Goal: Register for event/course: Sign up to attend an event or enroll in a course

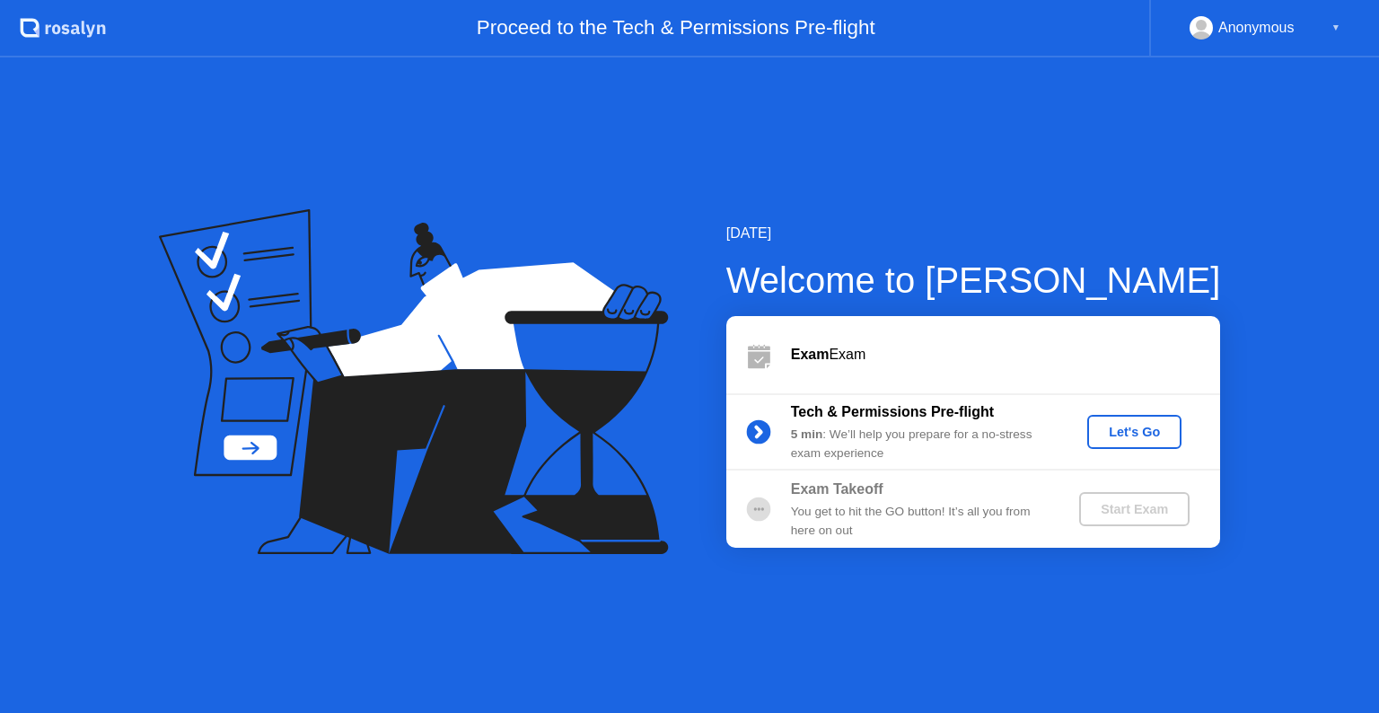
click at [1135, 515] on div "Start Exam" at bounding box center [1134, 509] width 96 height 14
click at [746, 427] on circle at bounding box center [759, 432] width 36 height 36
click at [760, 513] on circle at bounding box center [758, 509] width 24 height 24
click at [926, 503] on div "You get to hit the GO button! It’s all you from here on out" at bounding box center [920, 521] width 259 height 37
click at [976, 409] on b "Tech & Permissions Pre-flight" at bounding box center [892, 411] width 203 height 15
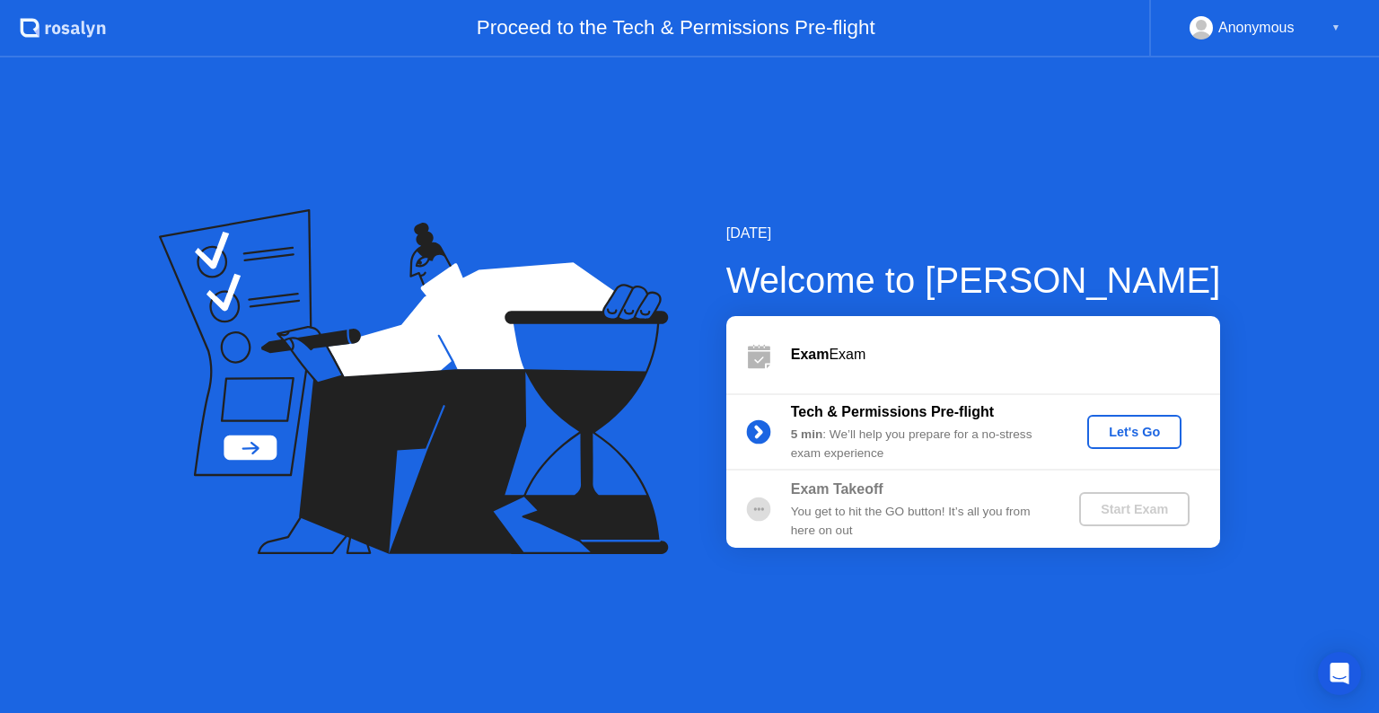
click at [1124, 509] on div "Start Exam" at bounding box center [1134, 509] width 96 height 14
click at [750, 353] on icon at bounding box center [759, 359] width 22 height 17
click at [1145, 438] on div "Let's Go" at bounding box center [1134, 432] width 80 height 14
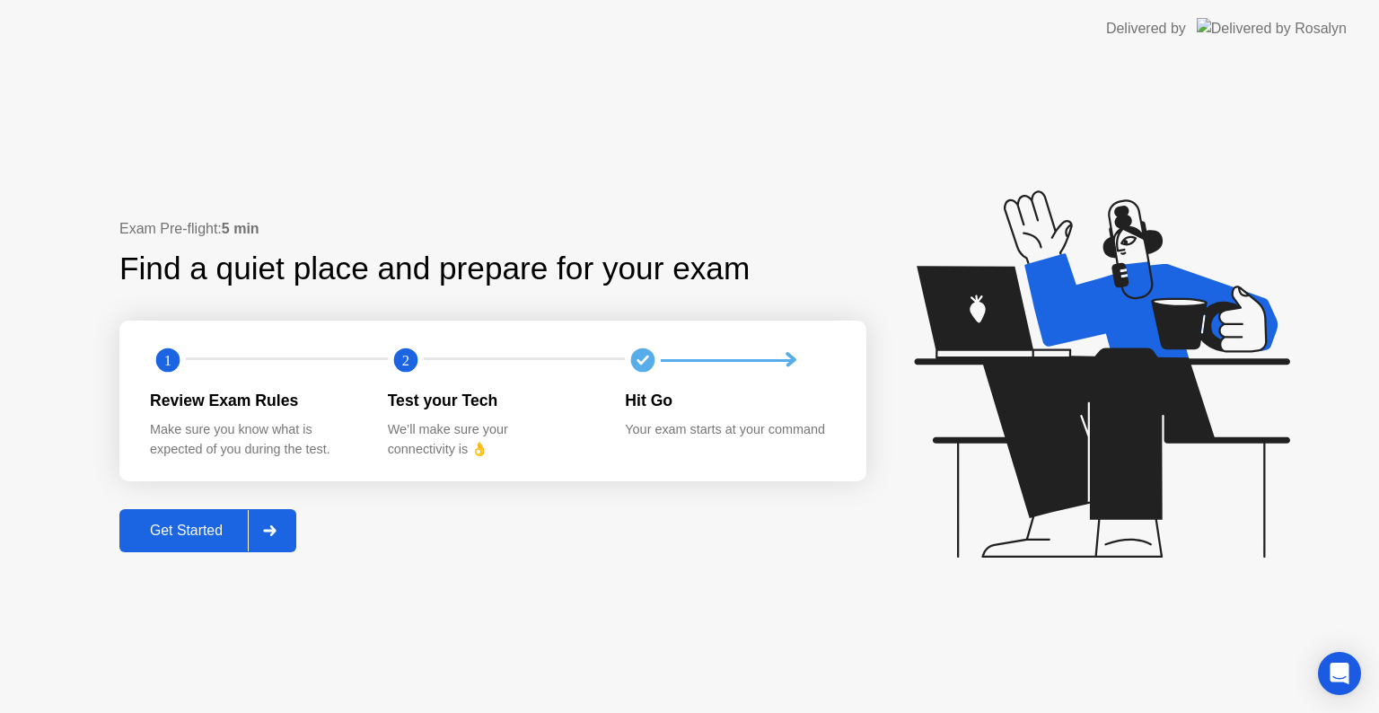
click at [262, 528] on div at bounding box center [269, 530] width 43 height 41
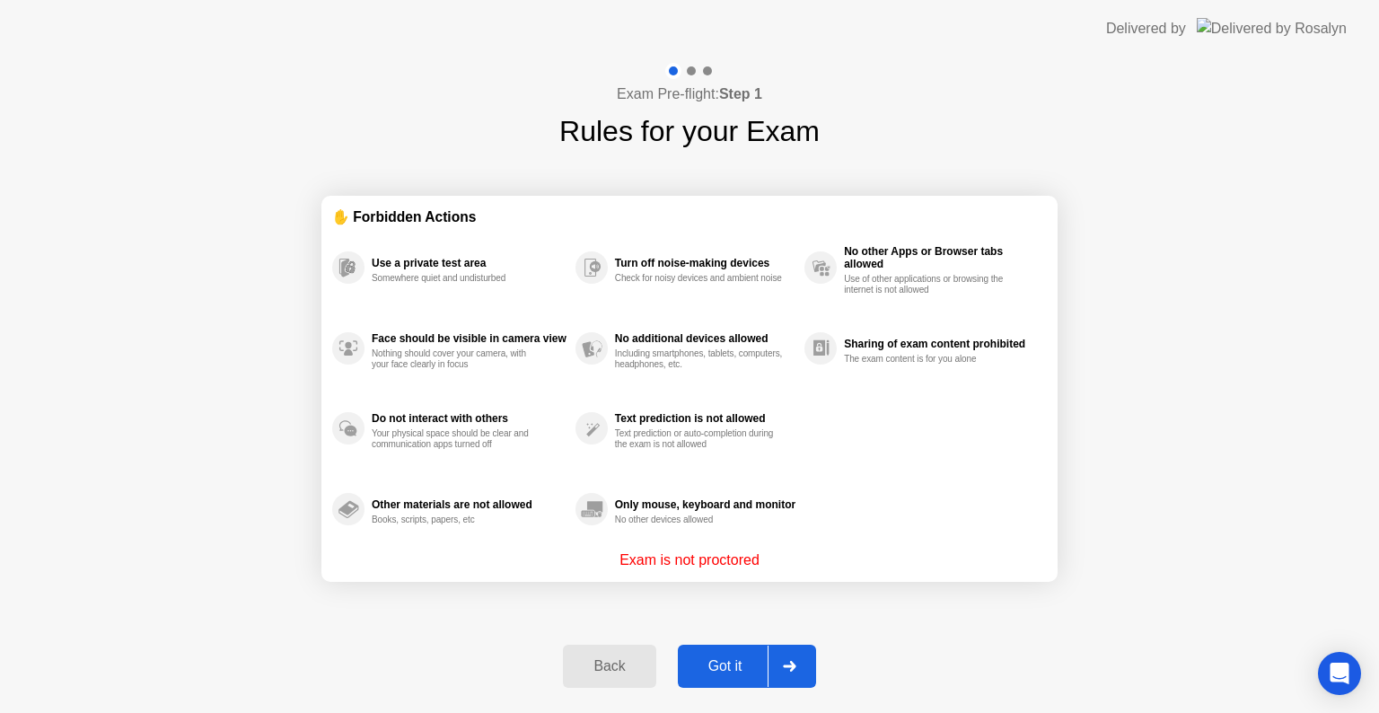
click at [703, 672] on div "Got it" at bounding box center [725, 666] width 84 height 16
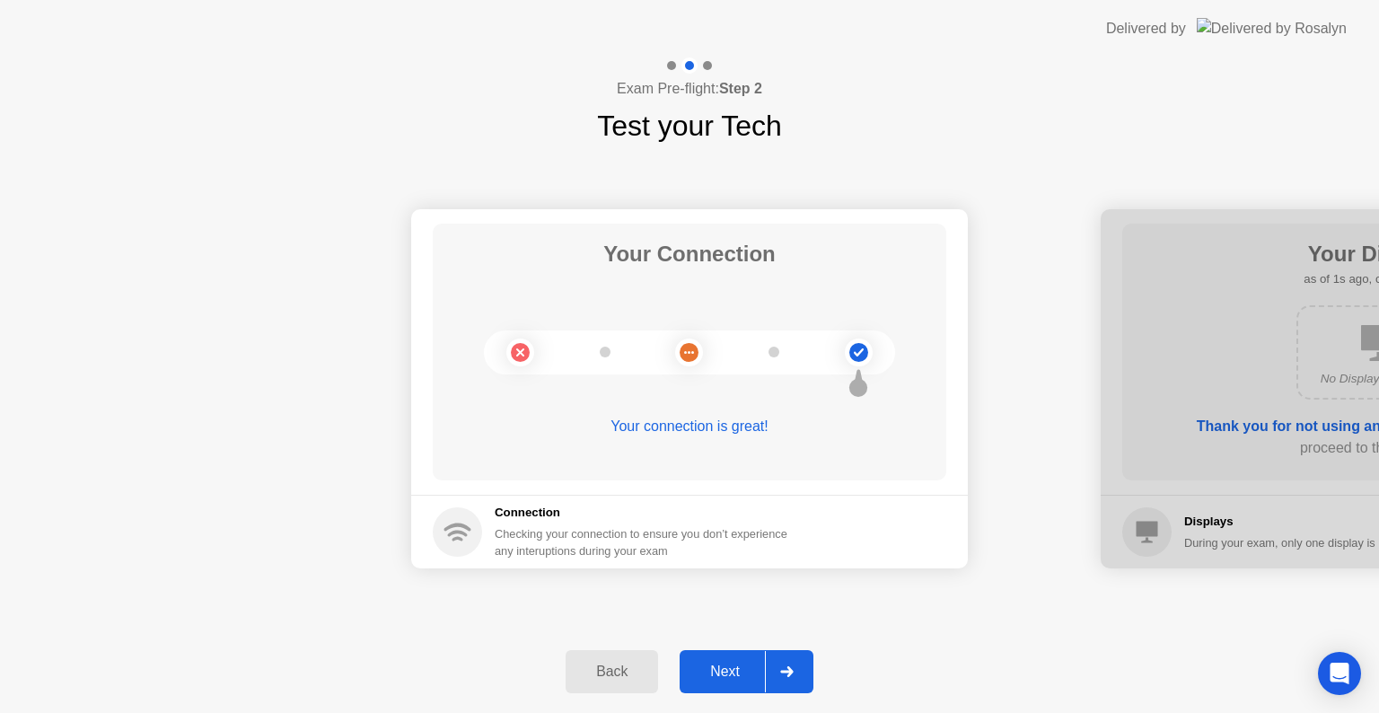
click at [719, 670] on div "Next" at bounding box center [725, 671] width 80 height 16
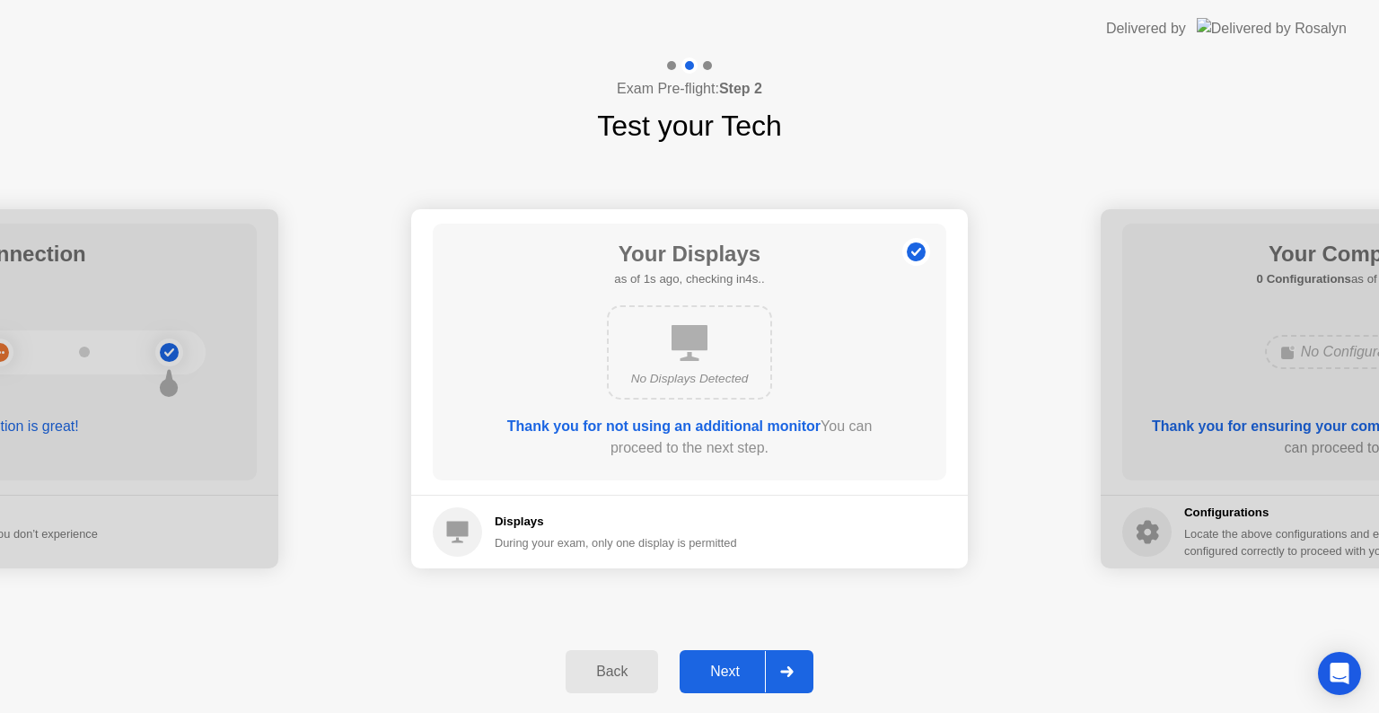
click at [719, 670] on div "Next" at bounding box center [725, 671] width 80 height 16
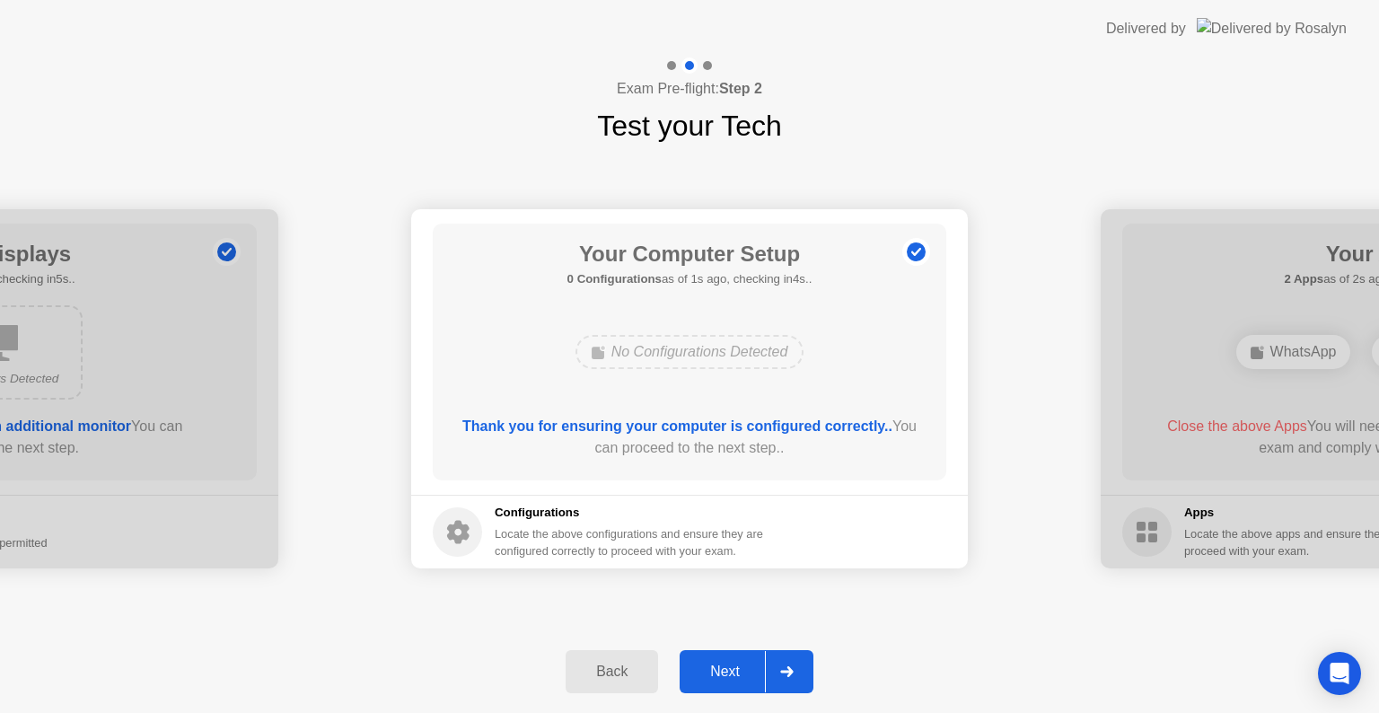
click at [719, 670] on div "Next" at bounding box center [725, 671] width 80 height 16
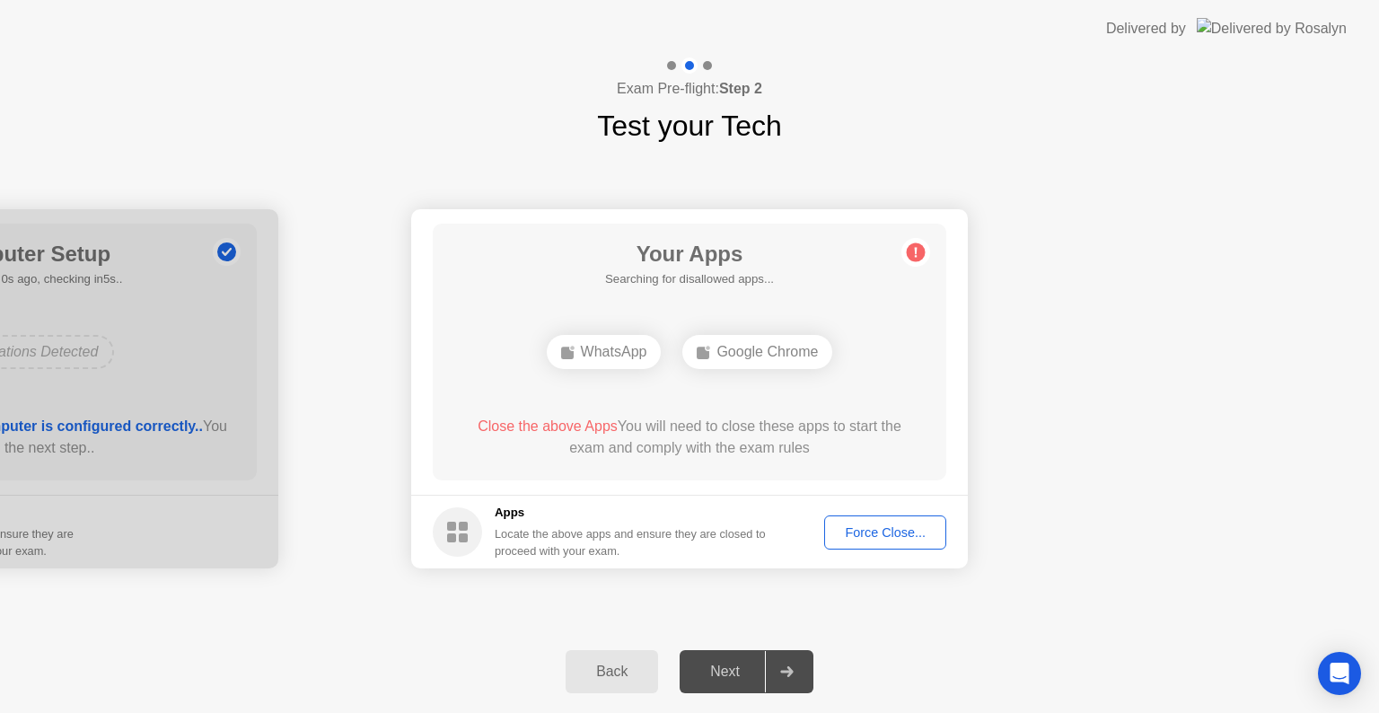
click at [719, 670] on div "Next" at bounding box center [725, 671] width 80 height 16
click at [620, 346] on div "WhatsApp" at bounding box center [604, 352] width 115 height 34
click at [726, 348] on div "Google Chrome" at bounding box center [757, 352] width 150 height 34
click at [884, 537] on div "Force Close..." at bounding box center [885, 532] width 110 height 14
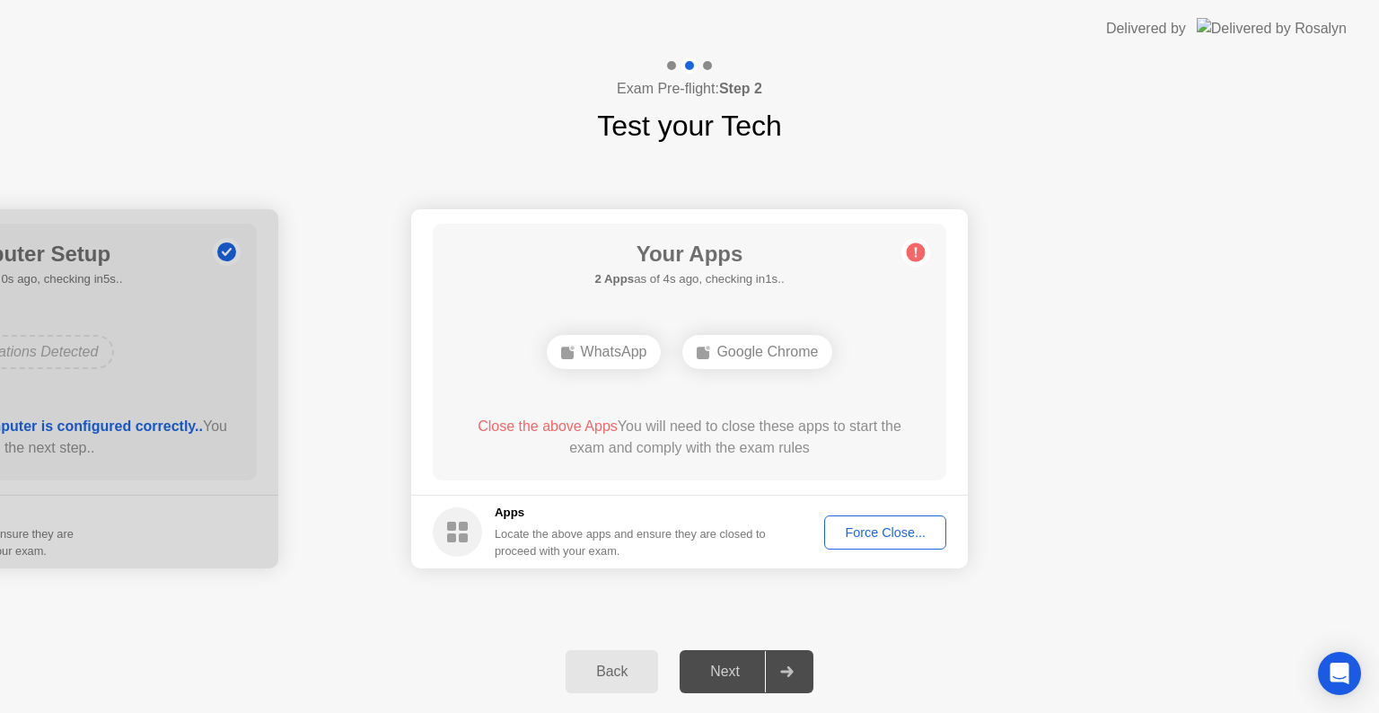
click at [861, 535] on div "Force Close..." at bounding box center [885, 532] width 110 height 14
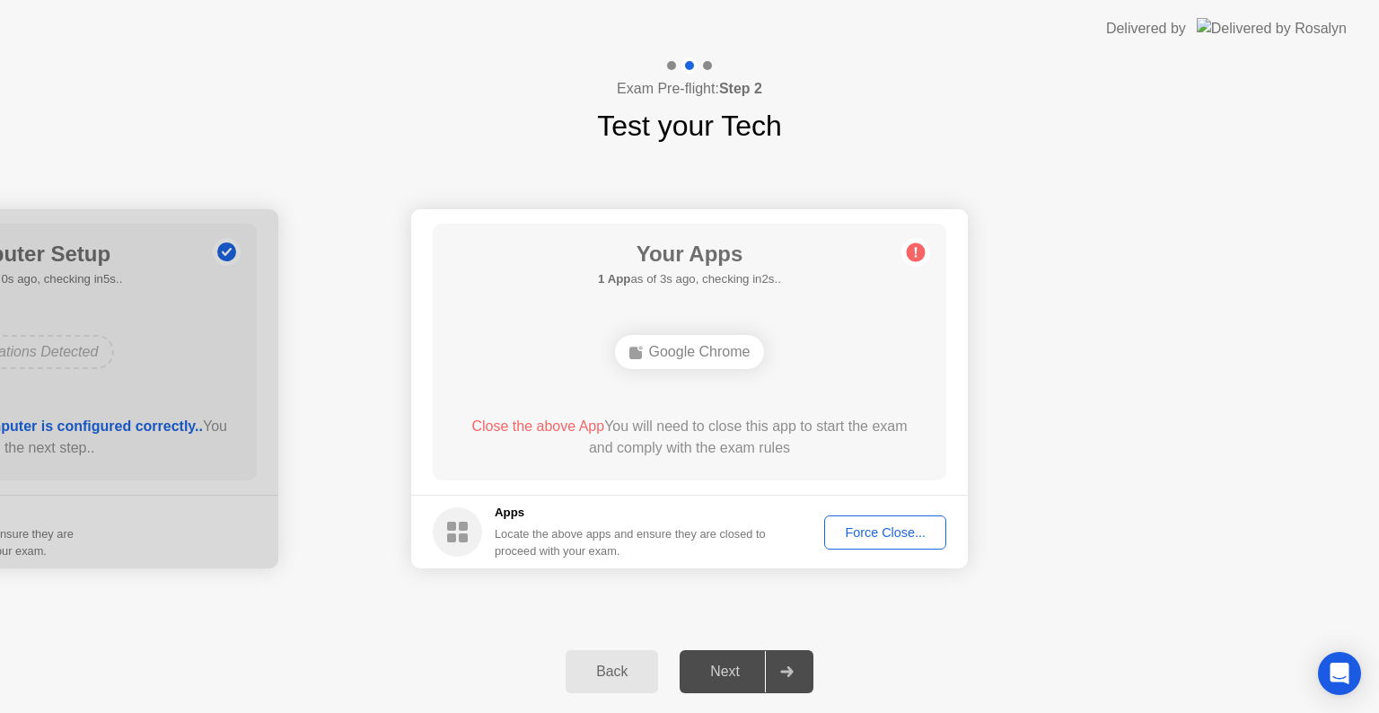
click at [916, 539] on div "Force Close..." at bounding box center [885, 532] width 110 height 14
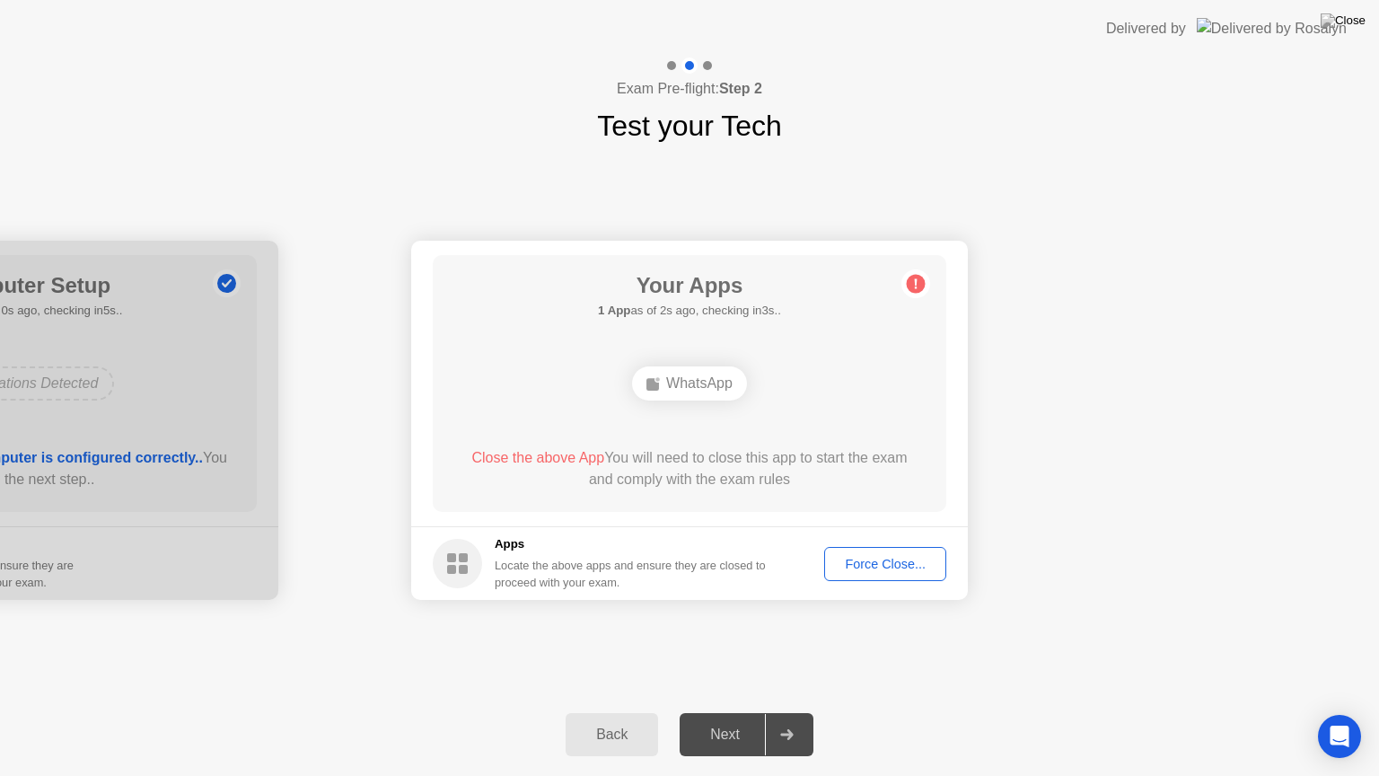
click at [685, 382] on div "WhatsApp" at bounding box center [689, 383] width 115 height 34
click at [854, 567] on div "Force Close..." at bounding box center [885, 564] width 110 height 14
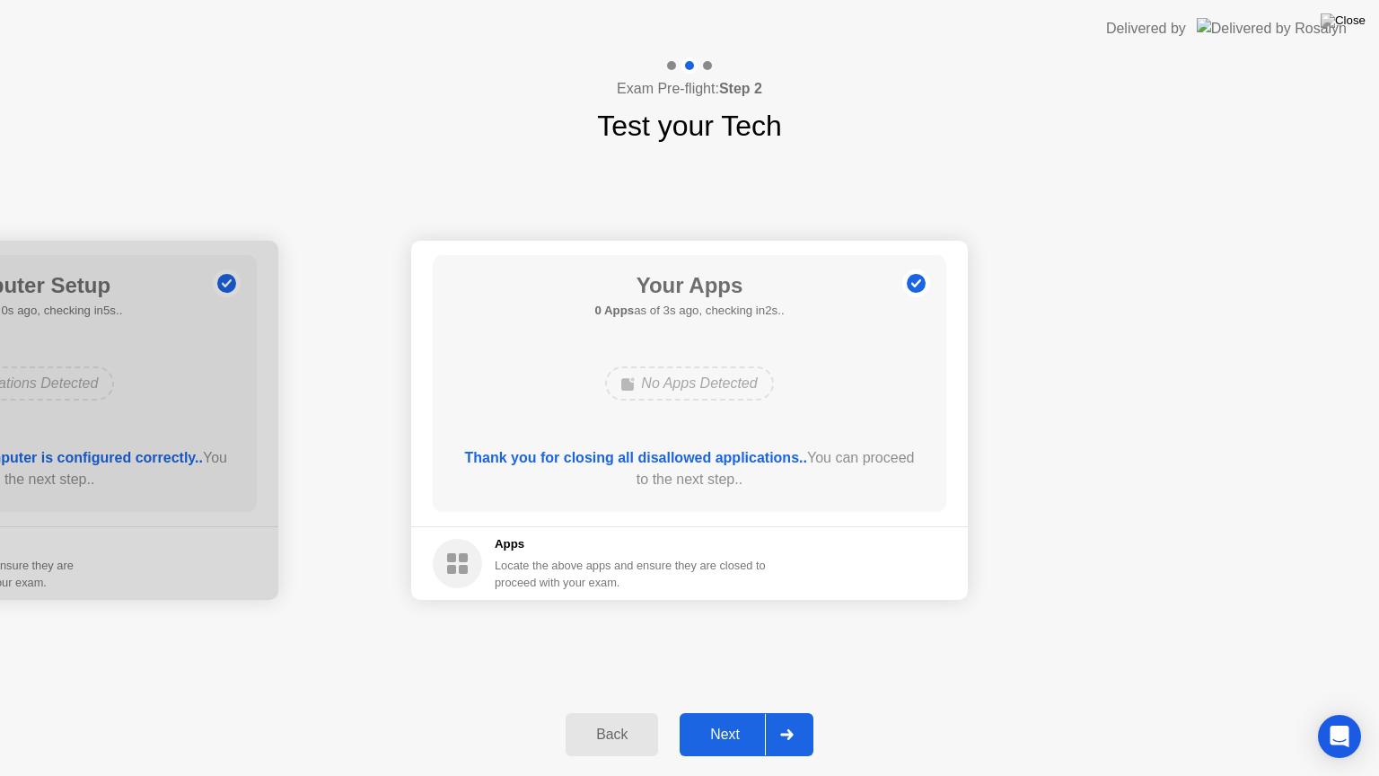
click at [751, 712] on div "Next" at bounding box center [725, 734] width 80 height 16
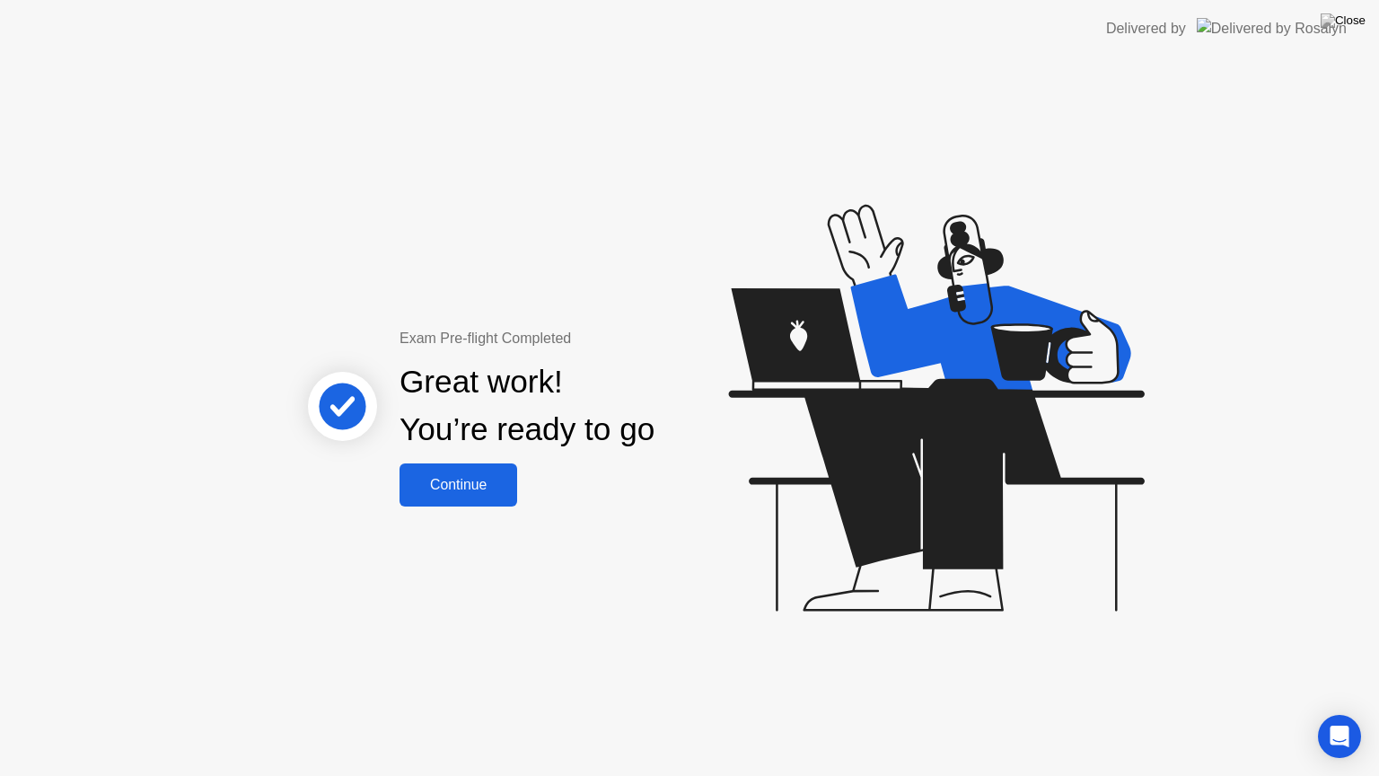
click at [474, 493] on div "Continue" at bounding box center [458, 485] width 107 height 16
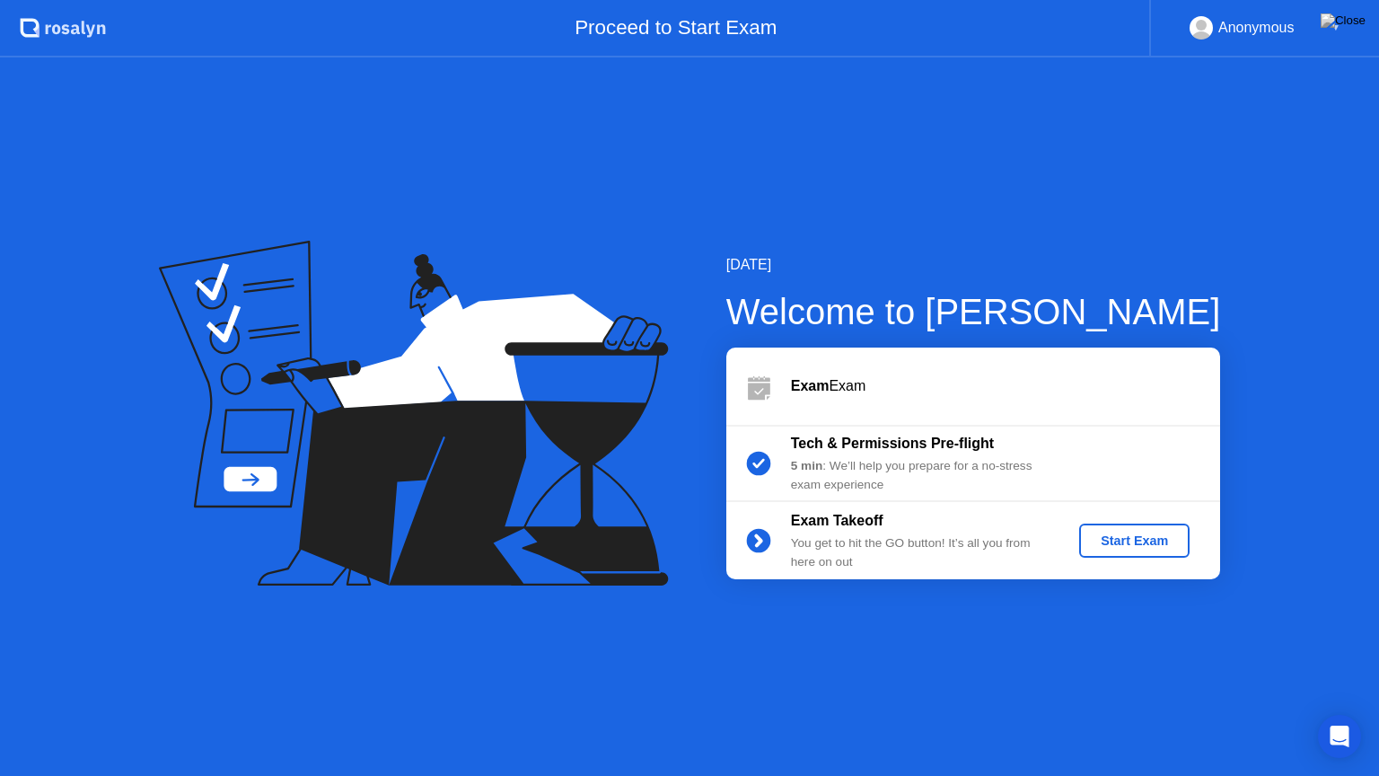
click at [1121, 548] on div "Start Exam" at bounding box center [1134, 540] width 96 height 14
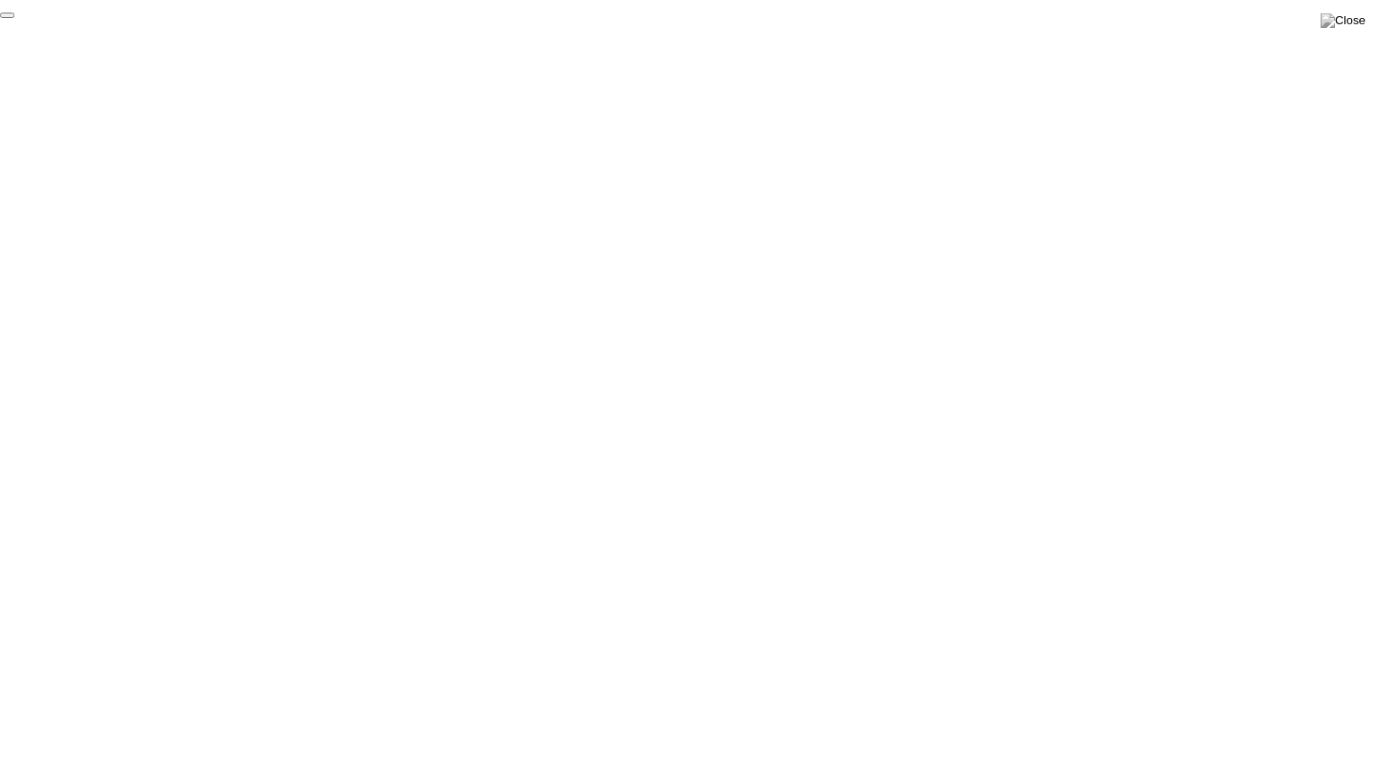
click div "End Proctoring Session"
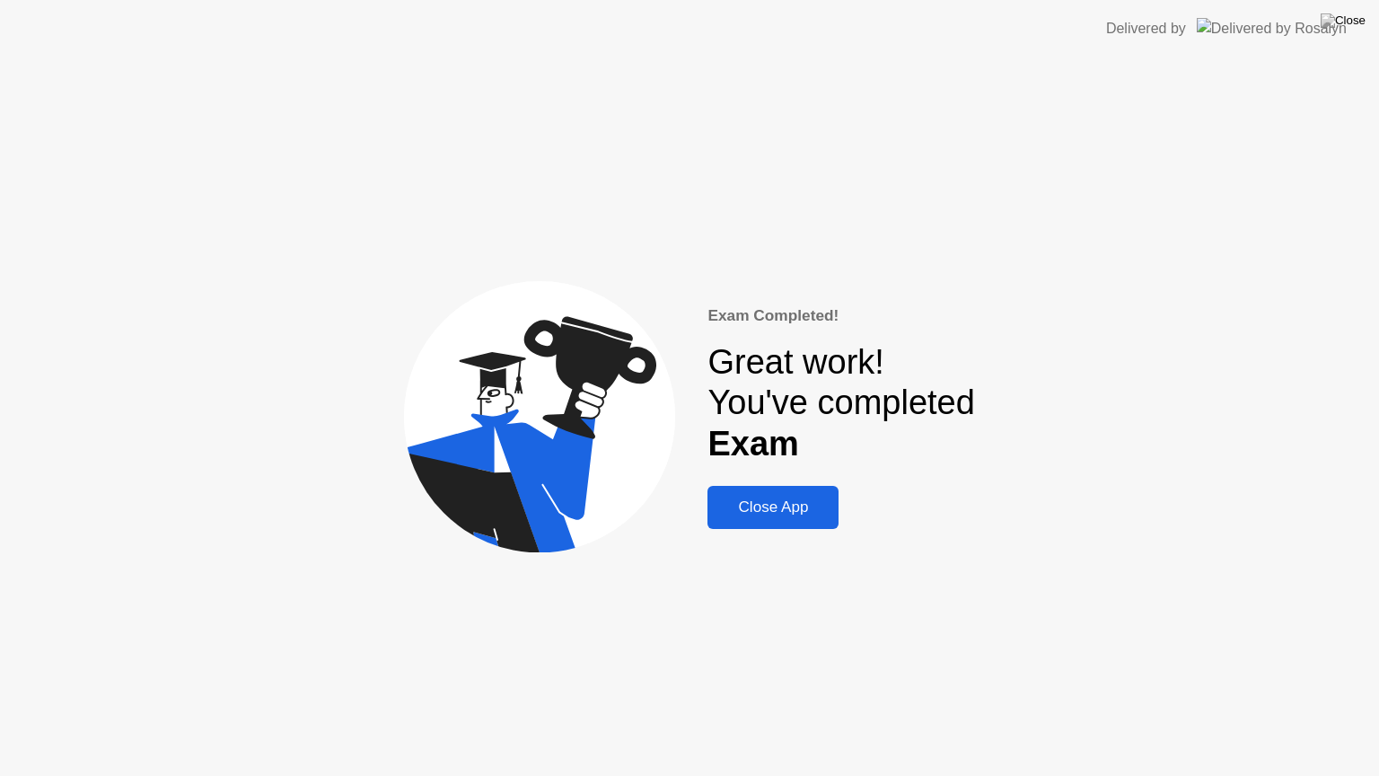
click at [771, 514] on div "Close App" at bounding box center [773, 507] width 120 height 18
